Goal: Navigation & Orientation: Locate item on page

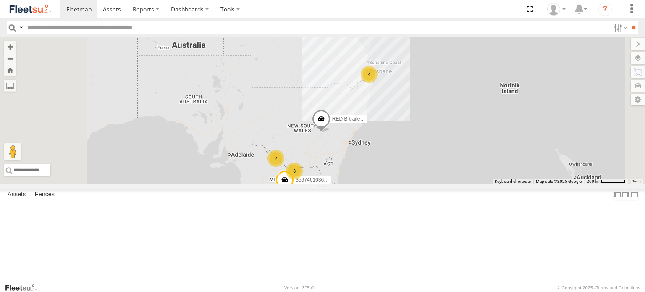
click at [367, 123] on label "RED B-trailer 41ft RT" at bounding box center [346, 119] width 42 height 8
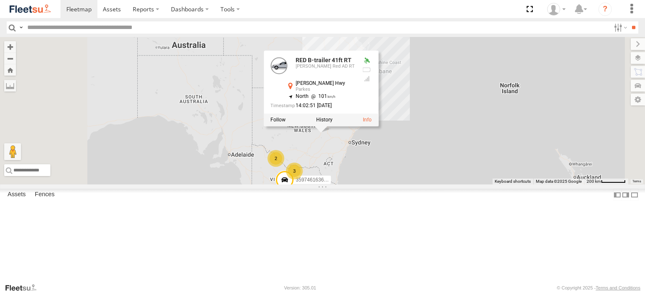
click at [317, 167] on div "RED B-trailer 41ft RT 359746163636157 A-Trailer 10 pallet GREY 4 3 2 RED B-trai…" at bounding box center [322, 110] width 645 height 147
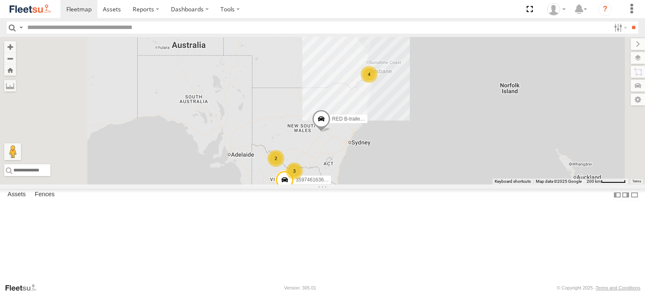
click at [377, 83] on div "4" at bounding box center [369, 74] width 17 height 17
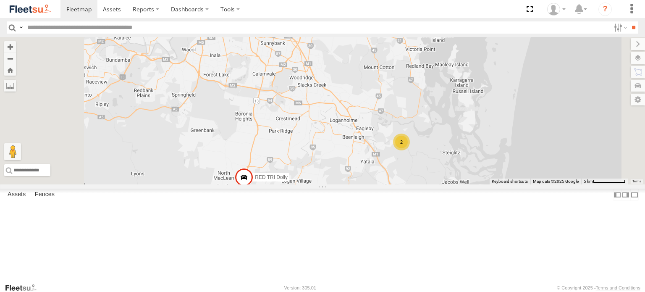
click at [410, 150] on div "2" at bounding box center [401, 141] width 17 height 17
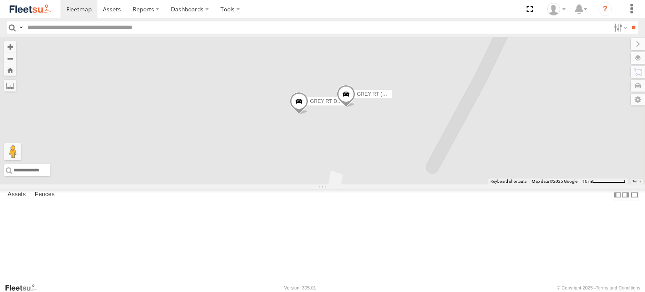
scroll to position [77, 0]
click at [0, 0] on div "359746163636157" at bounding box center [0, 0] width 0 height 0
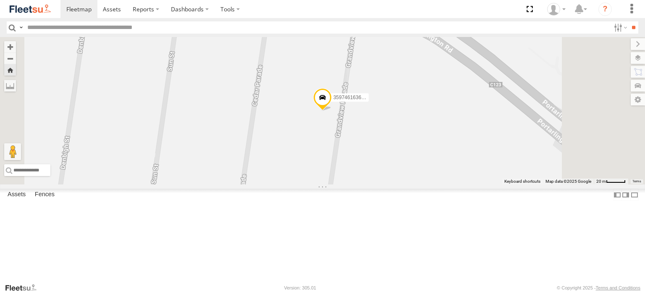
scroll to position [0, 0]
click at [0, 0] on div "[PERSON_NAME] RED (B trailer) [PERSON_NAME] Red BD" at bounding box center [0, 0] width 0 height 0
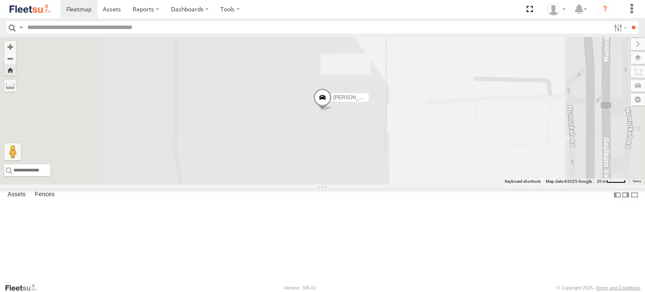
click at [409, 100] on span "[PERSON_NAME] RED (B trailer)" at bounding box center [371, 97] width 76 height 6
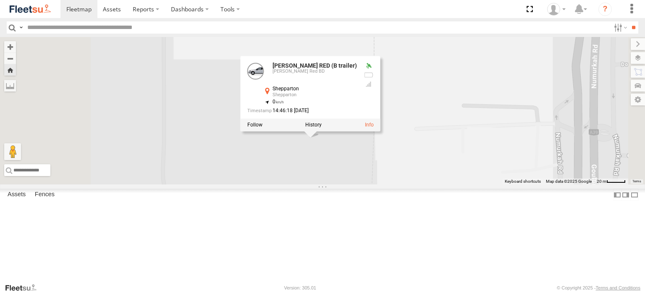
drag, startPoint x: 211, startPoint y: 136, endPoint x: 198, endPoint y: 164, distance: 31.0
click at [198, 164] on main "← Move left → Move right ↑ Move up ↓ Move down + Zoom in - Zoom out Home Jump l…" at bounding box center [322, 160] width 645 height 246
click at [0, 0] on div "[PERSON_NAME] RED (A Trailer)" at bounding box center [0, 0] width 0 height 0
click at [0, 0] on div at bounding box center [0, 0] width 0 height 0
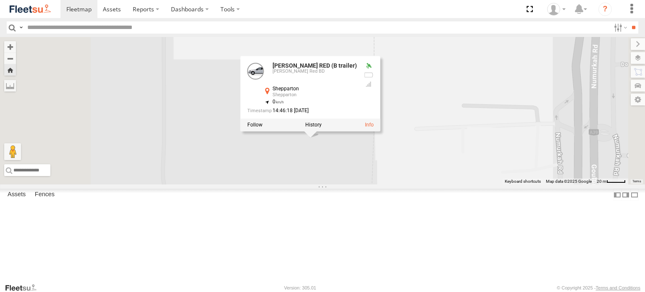
click at [0, 0] on div "[PERSON_NAME] RED (A Trailer)" at bounding box center [0, 0] width 0 height 0
